Goal: Entertainment & Leisure: Consume media (video, audio)

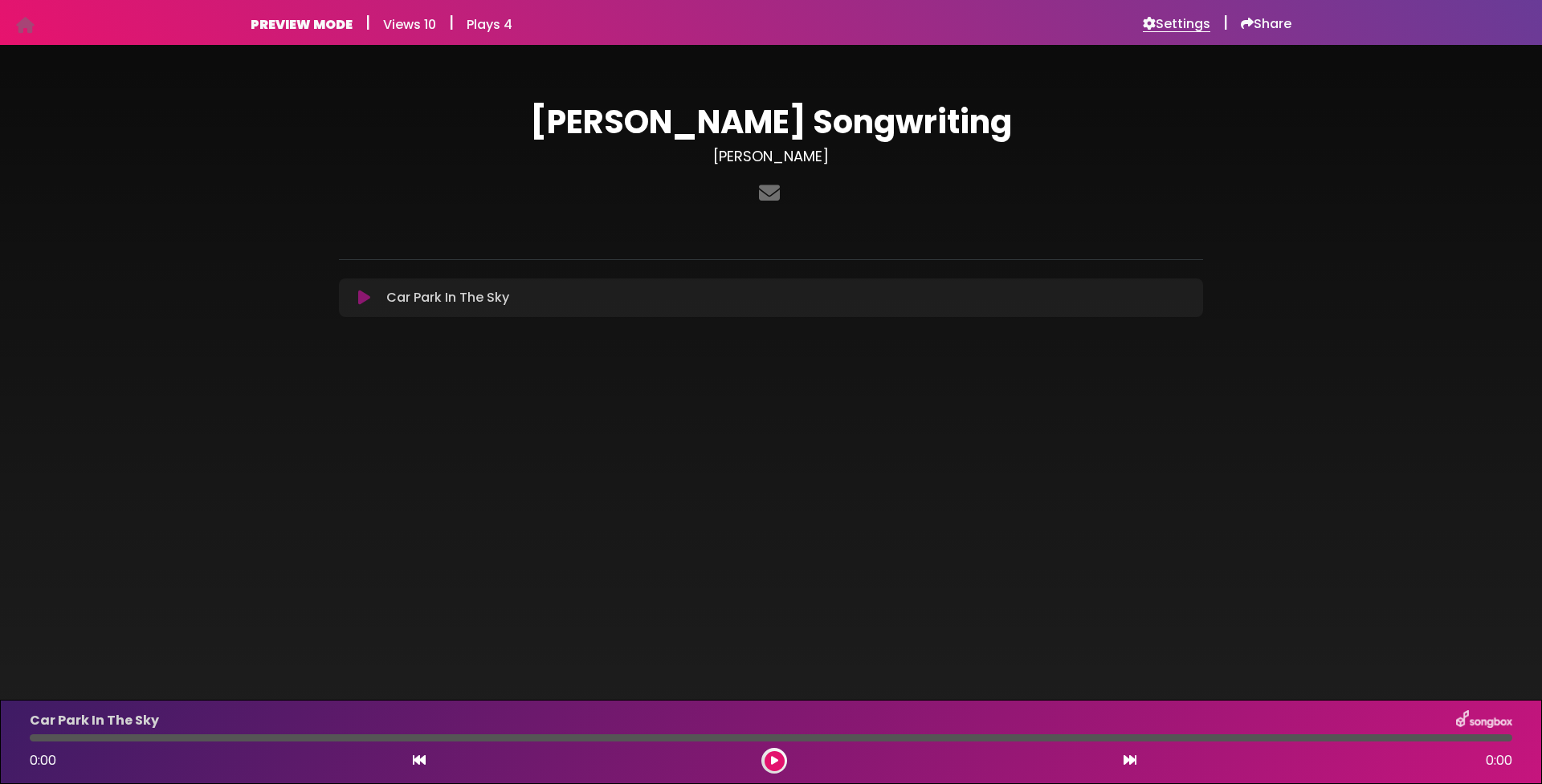
click at [1182, 23] on h6 "Settings" at bounding box center [1177, 25] width 68 height 16
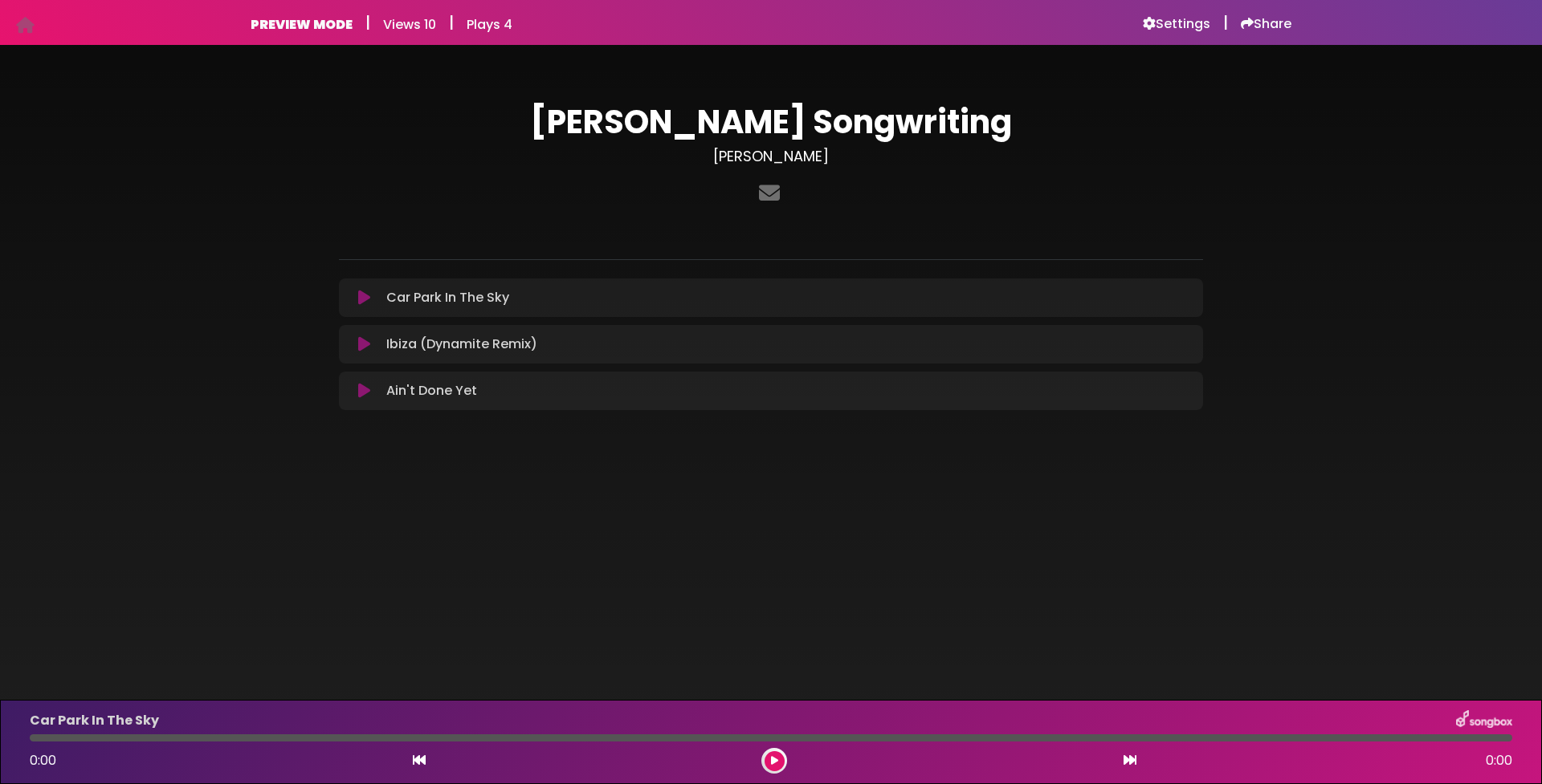
click at [362, 300] on icon at bounding box center [363, 298] width 12 height 16
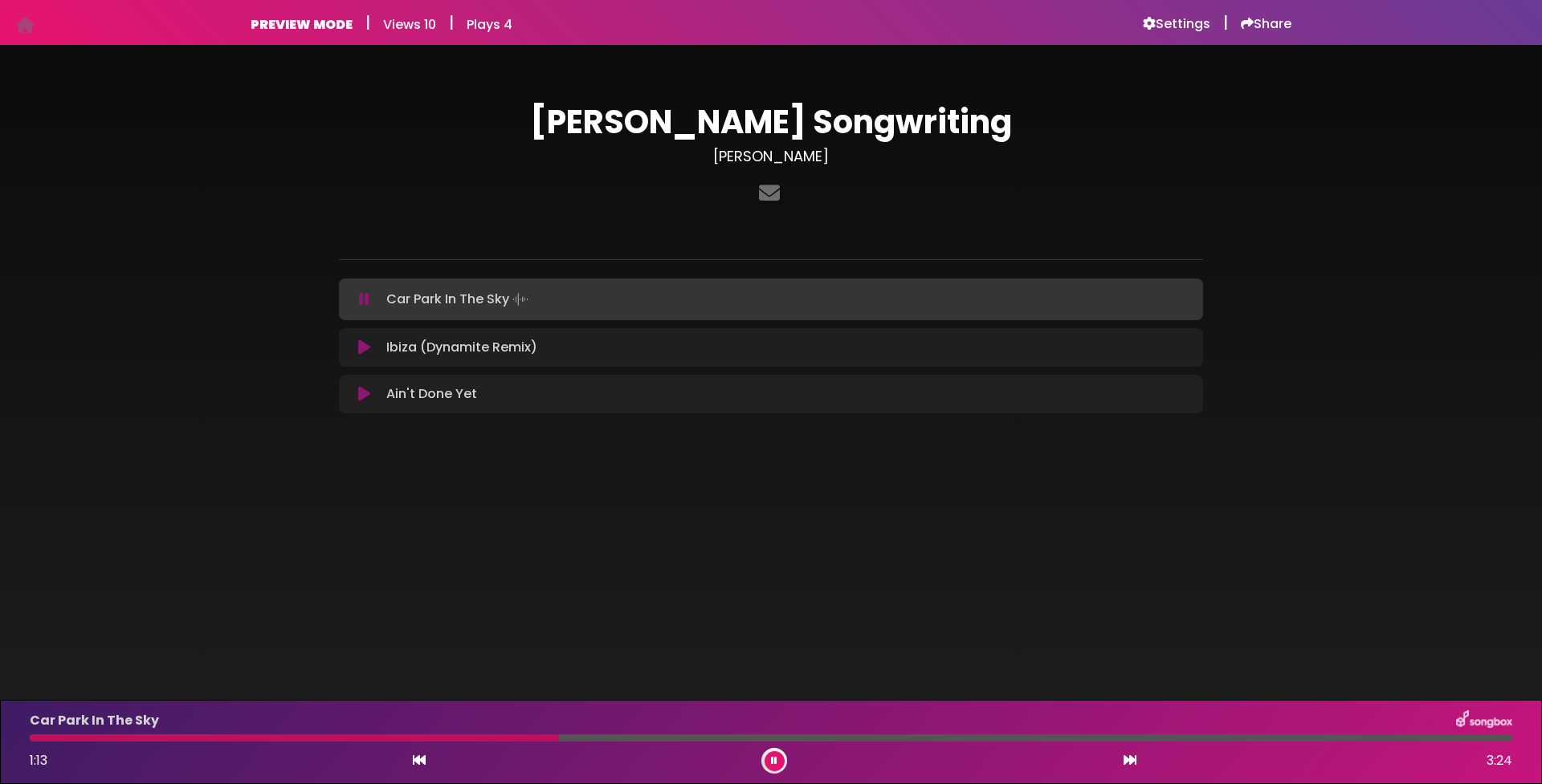
click at [362, 351] on icon at bounding box center [363, 348] width 12 height 16
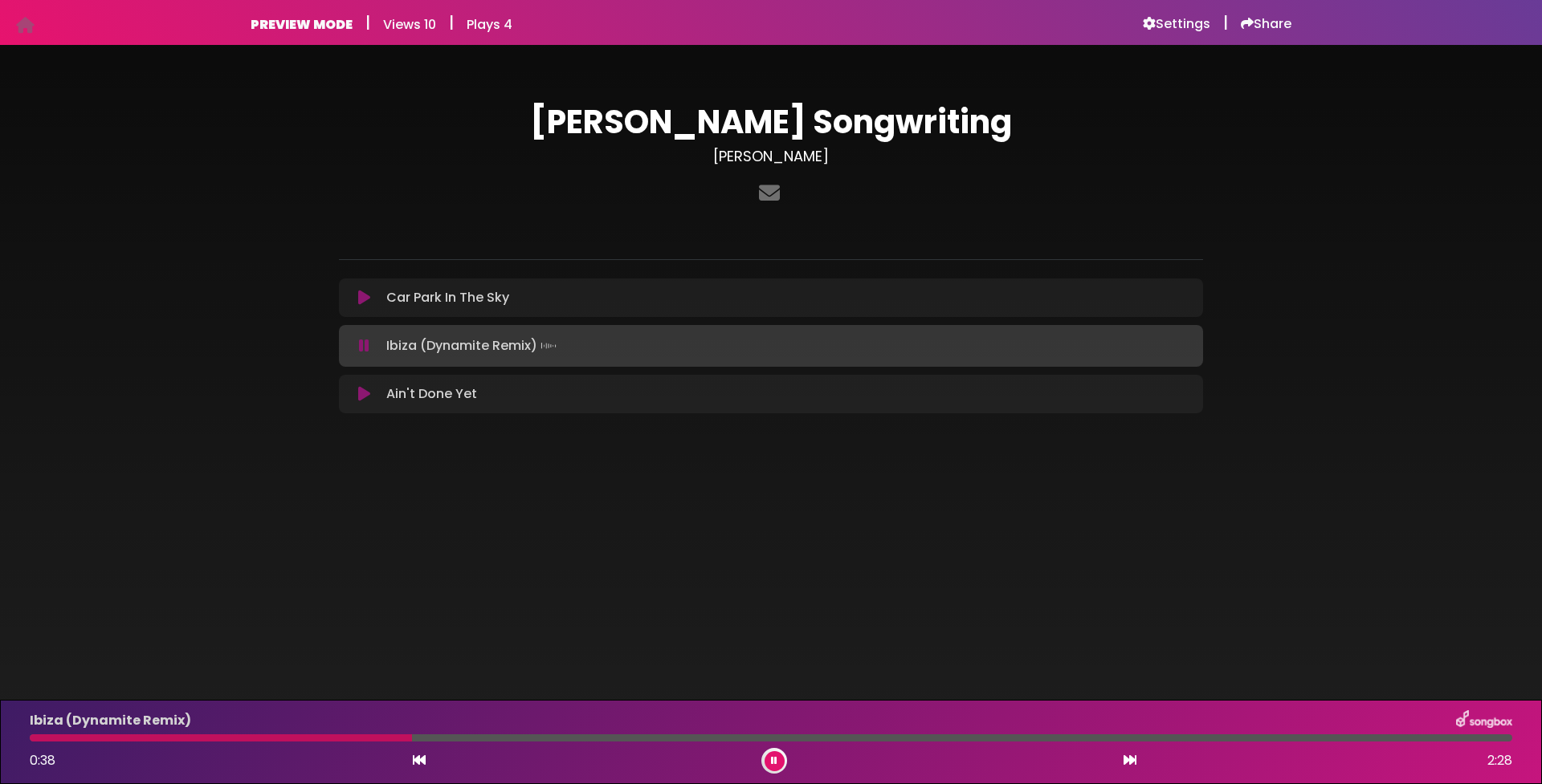
click at [364, 396] on icon at bounding box center [363, 394] width 12 height 16
